Goal: Task Accomplishment & Management: Manage account settings

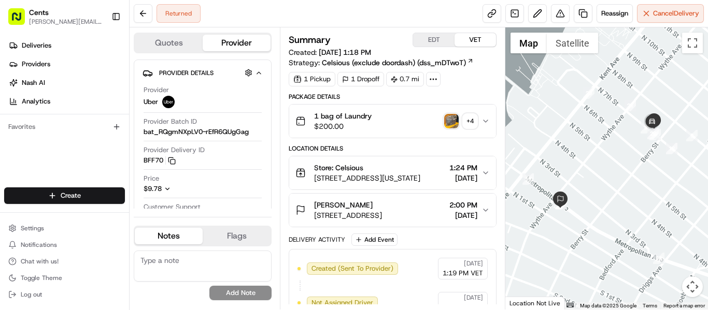
click at [443, 123] on div "1 bag of Laundry $200.00 + 4" at bounding box center [388, 121] width 186 height 21
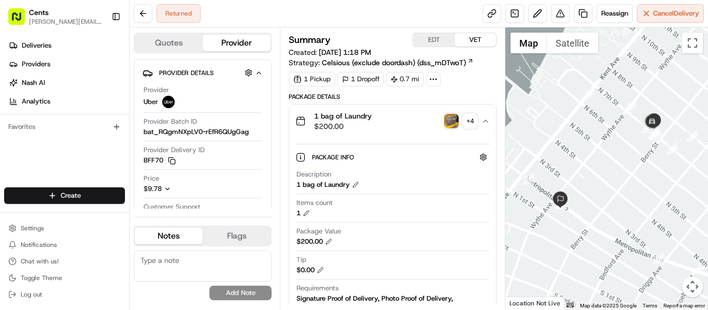
click at [451, 130] on div "1 bag of Laundry $200.00 + 4" at bounding box center [388, 121] width 186 height 21
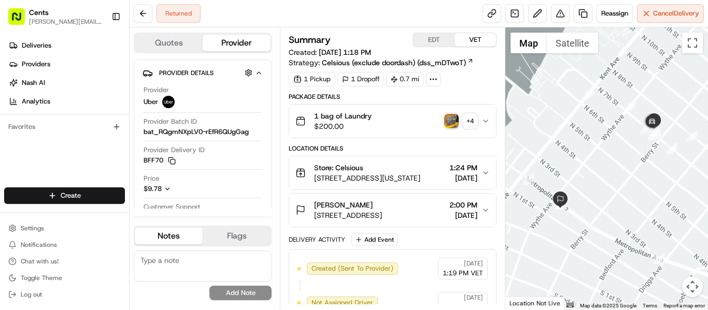
click at [451, 114] on img "button" at bounding box center [451, 121] width 15 height 15
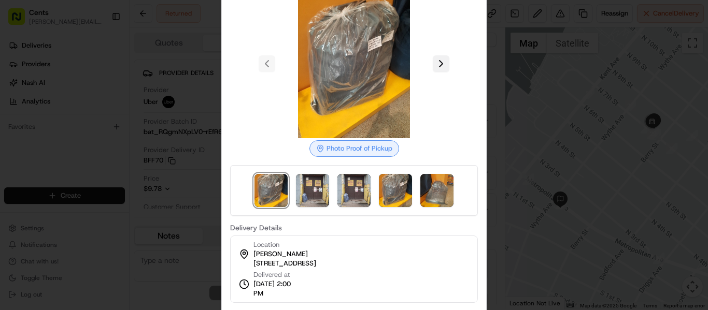
click at [442, 63] on button at bounding box center [441, 63] width 17 height 17
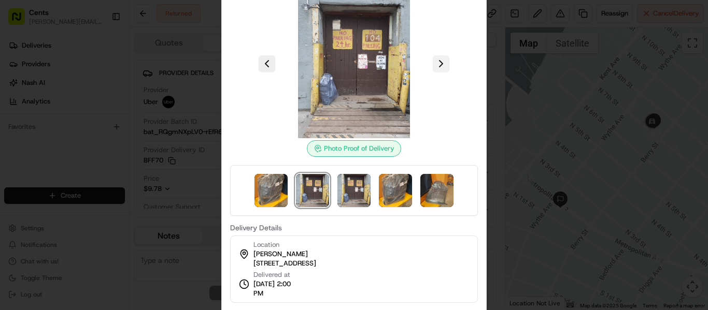
click at [442, 63] on button at bounding box center [441, 63] width 17 height 17
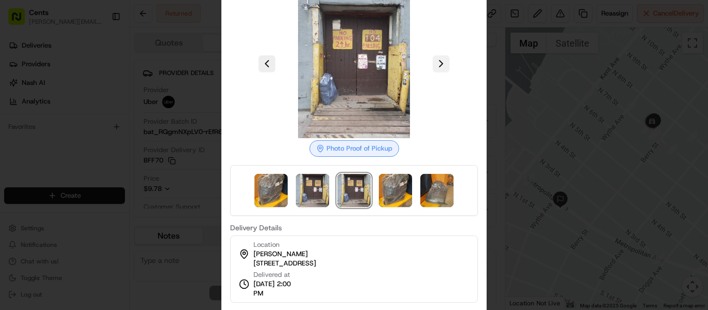
click at [442, 63] on button at bounding box center [441, 63] width 17 height 17
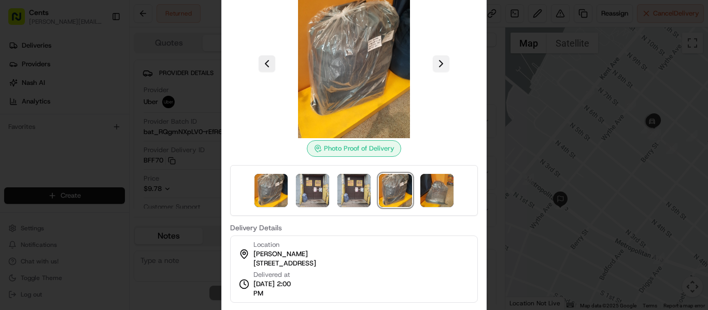
click at [442, 63] on button at bounding box center [441, 63] width 17 height 17
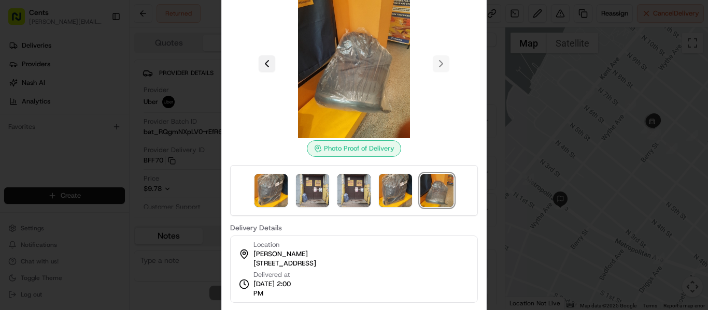
click at [267, 65] on button at bounding box center [266, 63] width 17 height 17
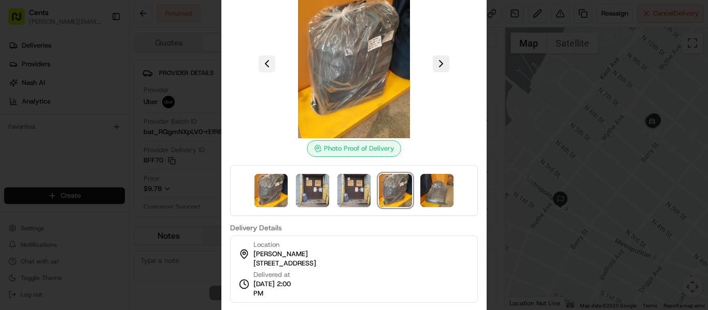
click at [267, 65] on button at bounding box center [266, 63] width 17 height 17
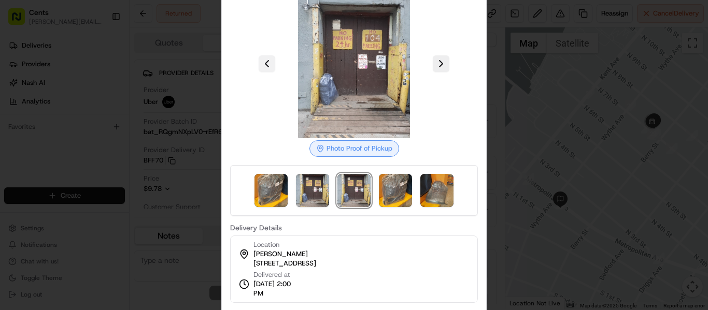
click at [264, 70] on button at bounding box center [266, 63] width 17 height 17
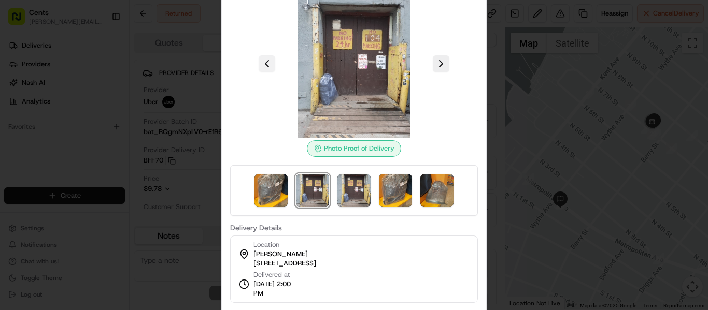
click at [264, 70] on button at bounding box center [266, 63] width 17 height 17
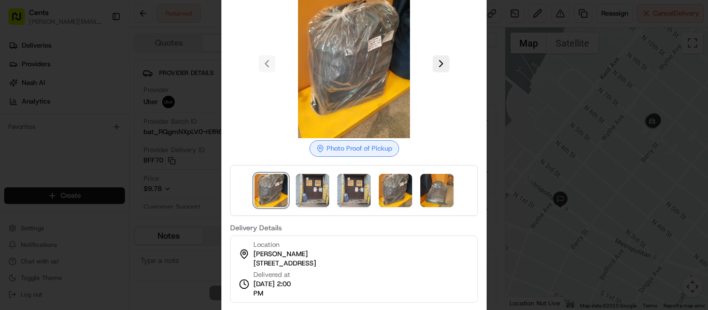
click at [428, 64] on img at bounding box center [353, 63] width 149 height 149
click at [436, 64] on button at bounding box center [441, 63] width 17 height 17
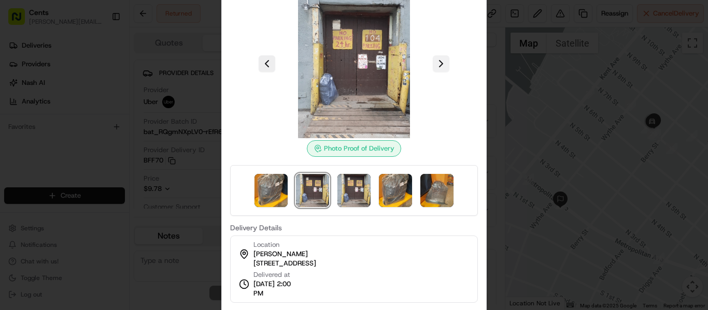
click at [436, 64] on button at bounding box center [441, 63] width 17 height 17
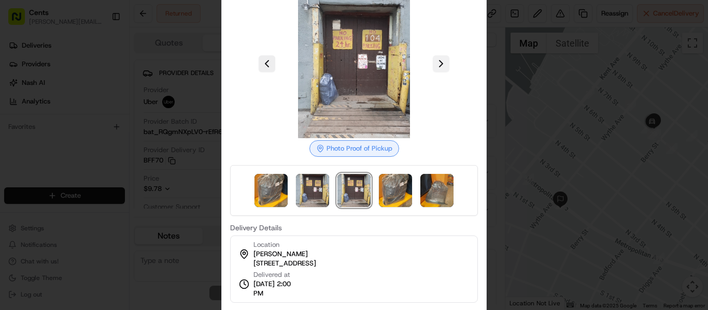
click at [436, 64] on button at bounding box center [441, 63] width 17 height 17
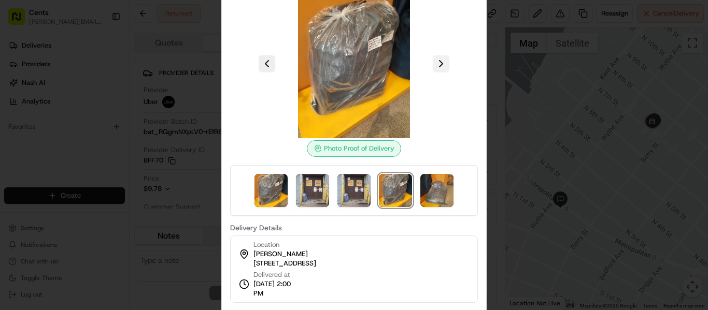
click at [438, 64] on button at bounding box center [441, 63] width 17 height 17
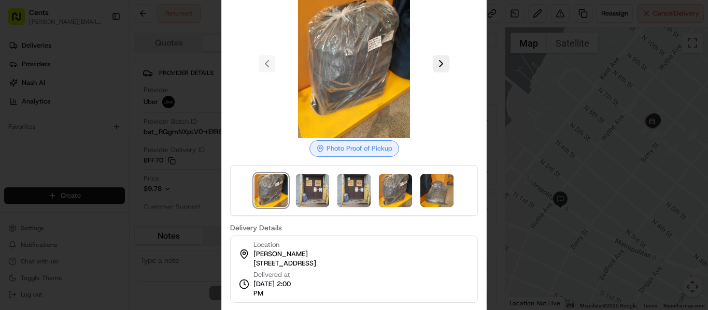
click at [707, 80] on div at bounding box center [354, 155] width 708 height 310
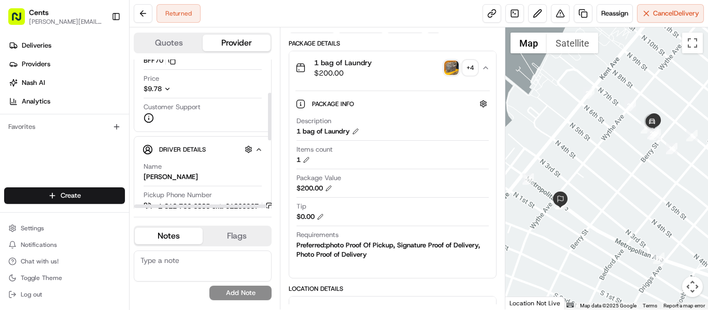
scroll to position [104, 0]
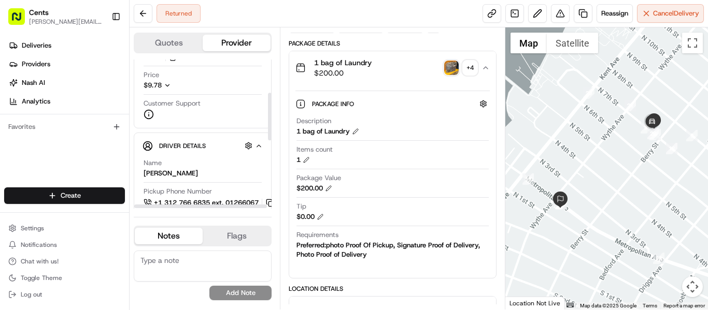
click at [163, 88] on div "$9.78" at bounding box center [165, 85] width 45 height 9
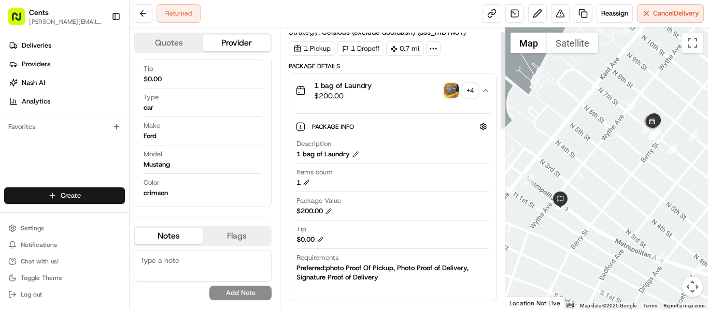
scroll to position [0, 0]
